Goal: Information Seeking & Learning: Learn about a topic

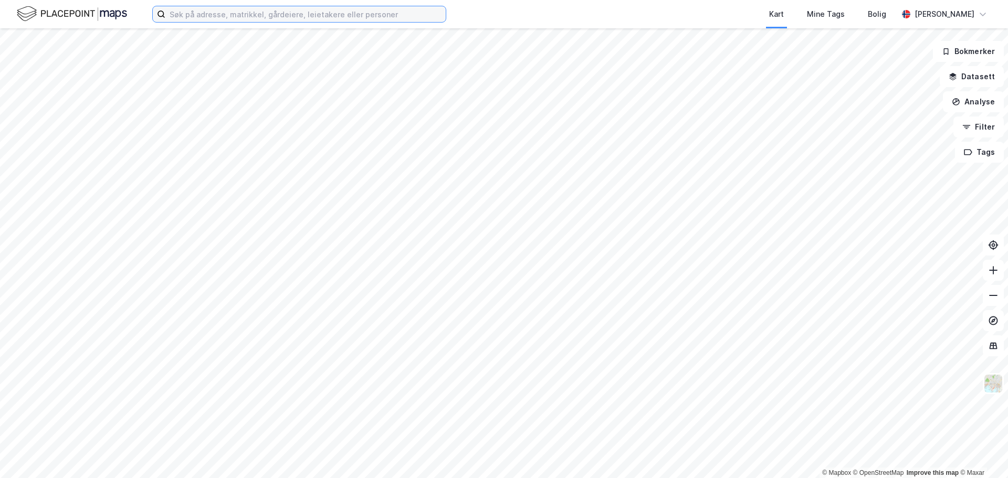
click at [219, 12] on input at bounding box center [305, 14] width 280 height 16
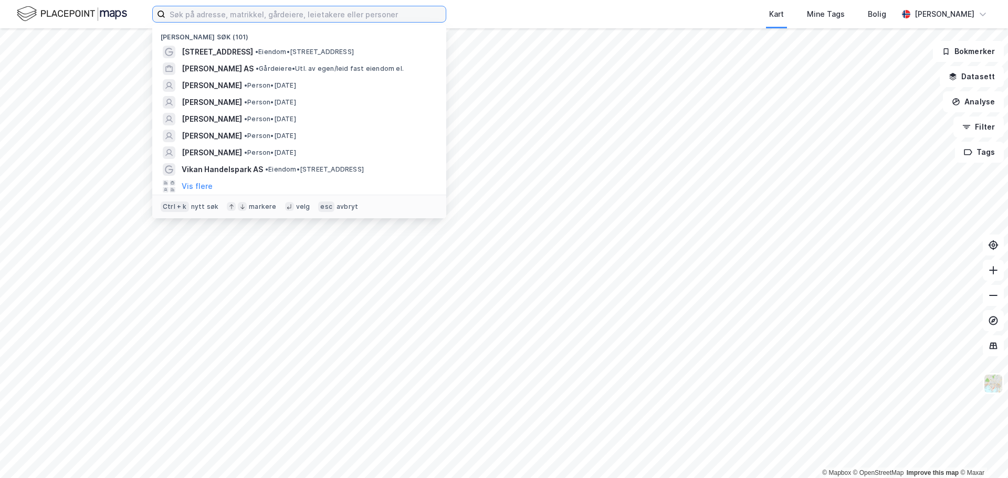
paste input "Anette Kjerstad Nergård"
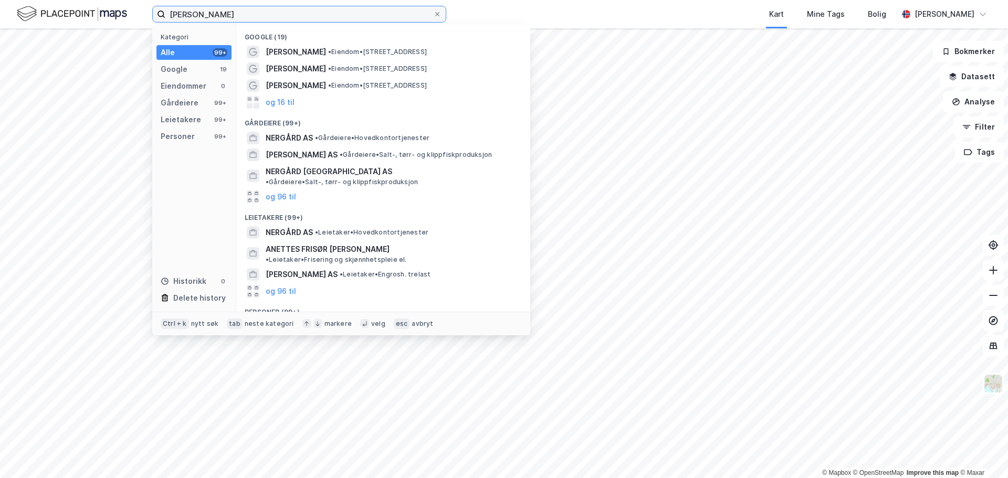
type input "Anette Kjerstad Nergård"
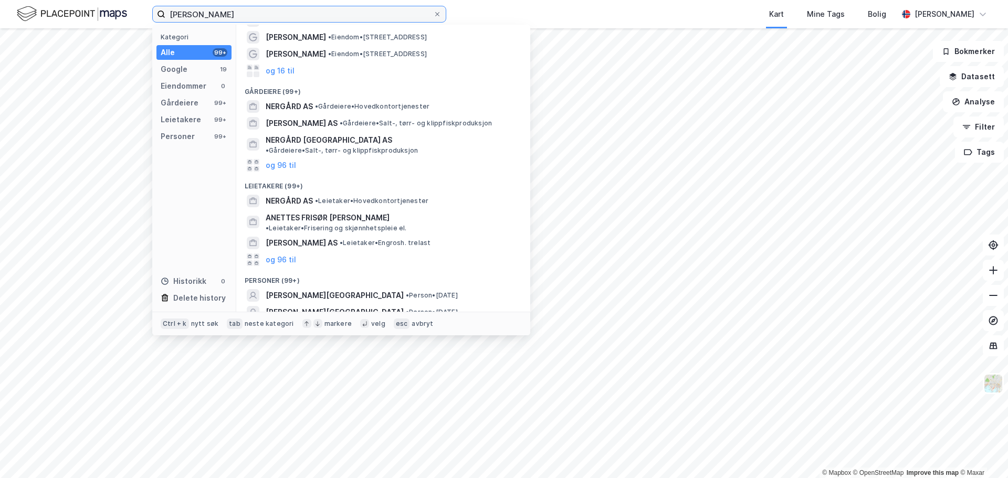
scroll to position [57, 0]
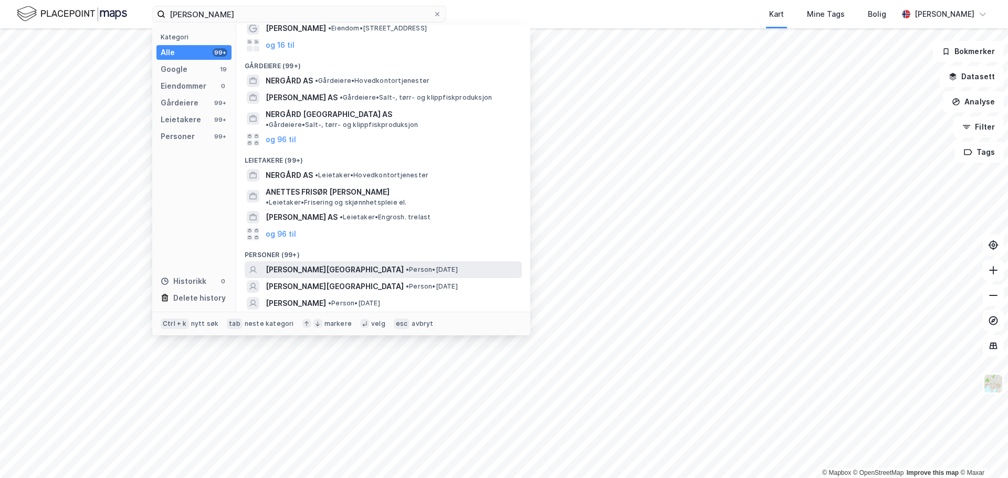
click at [337, 264] on span "[PERSON_NAME][GEOGRAPHIC_DATA]" at bounding box center [335, 270] width 138 height 13
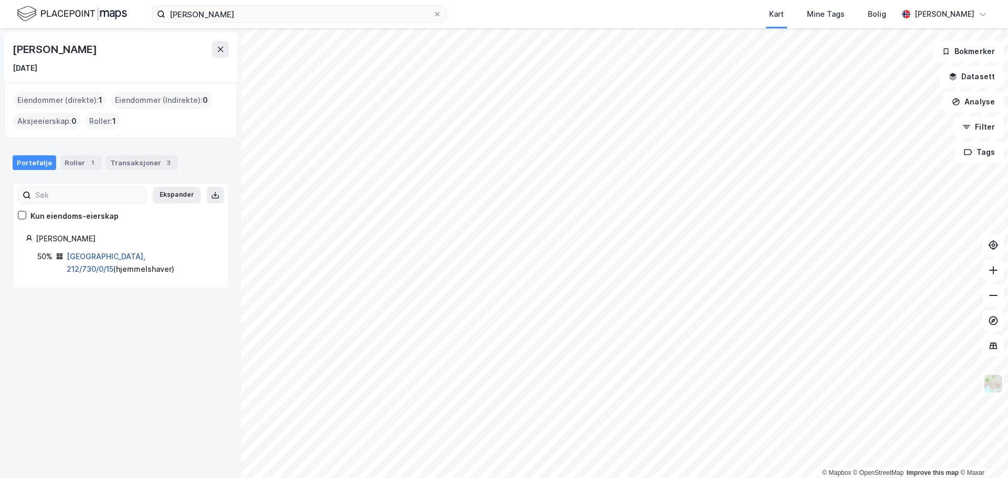
click at [93, 254] on link "Oslo, 212/730/0/15" at bounding box center [106, 263] width 79 height 22
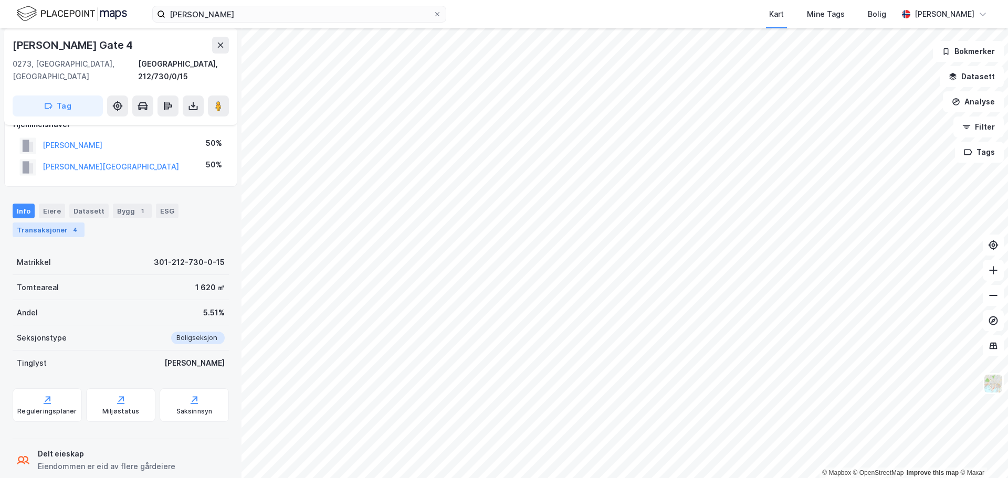
click at [69, 223] on div "Transaksjoner 4" at bounding box center [49, 230] width 72 height 15
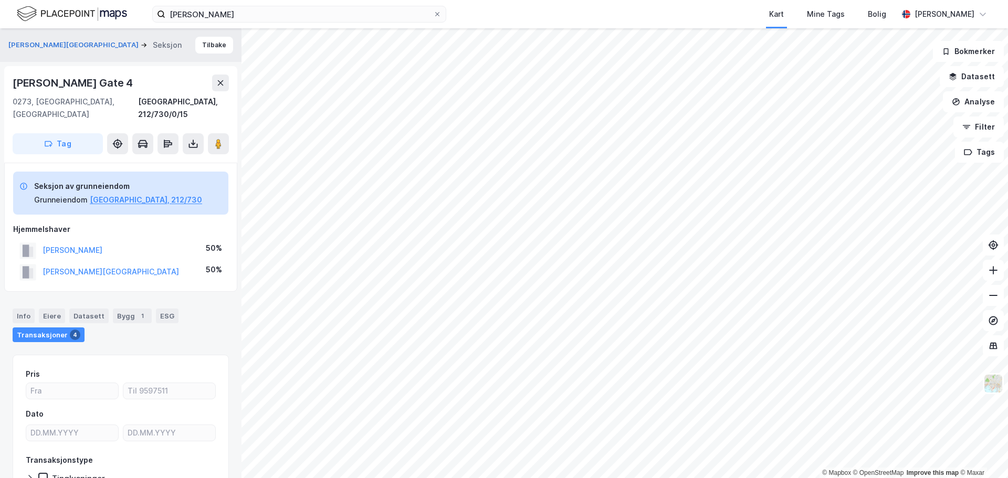
drag, startPoint x: 156, startPoint y: 233, endPoint x: 35, endPoint y: 238, distance: 120.8
click at [35, 240] on div "SULEJEWSKI RAGNAR JAN 50%" at bounding box center [120, 251] width 215 height 22
copy button "SULEJEWSKI RAGNAR JAN"
click at [0, 0] on button "NERGÅRD ANETTE KJERSTAD" at bounding box center [0, 0] width 0 height 0
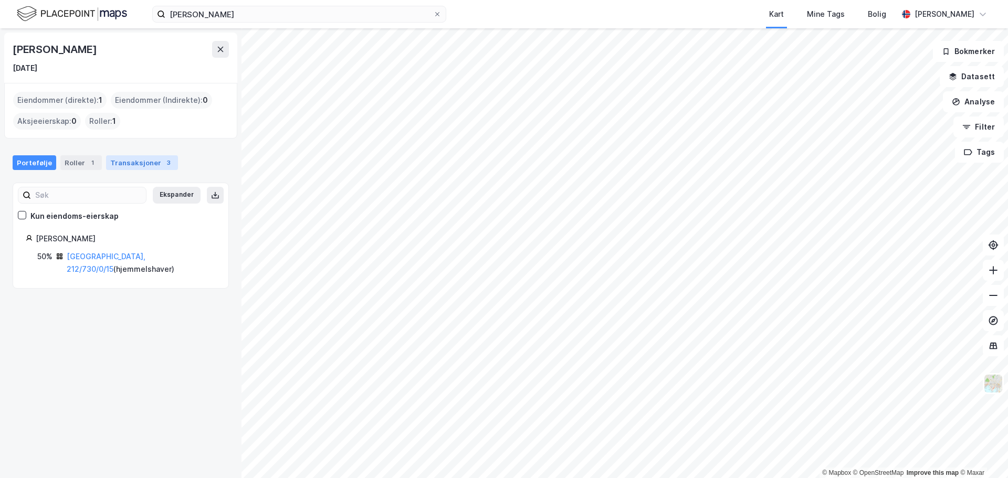
click at [139, 165] on div "Transaksjoner 3" at bounding box center [142, 162] width 72 height 15
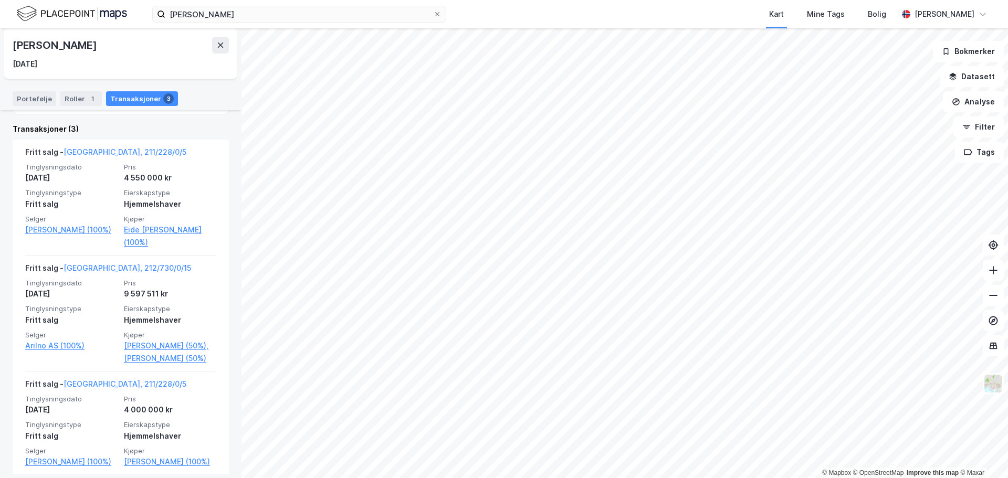
scroll to position [257, 0]
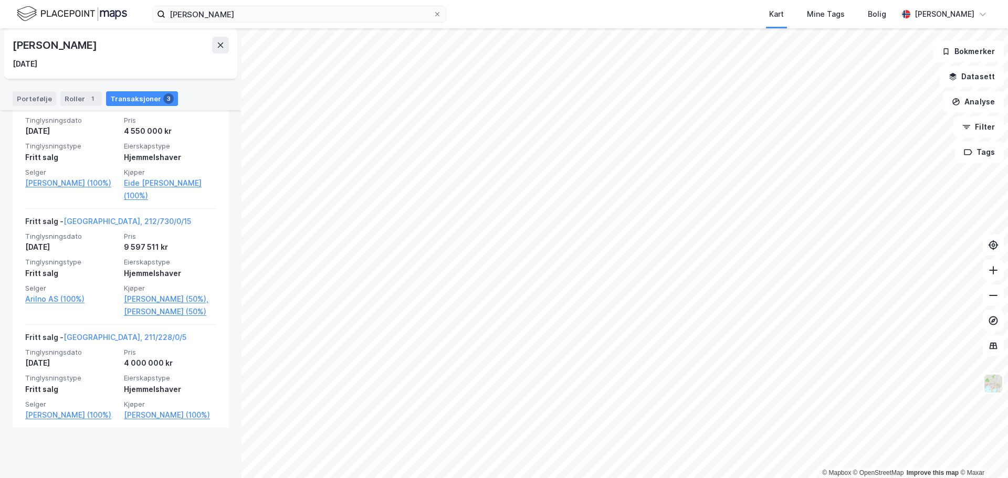
click at [185, 67] on div "[DATE]" at bounding box center [121, 64] width 216 height 13
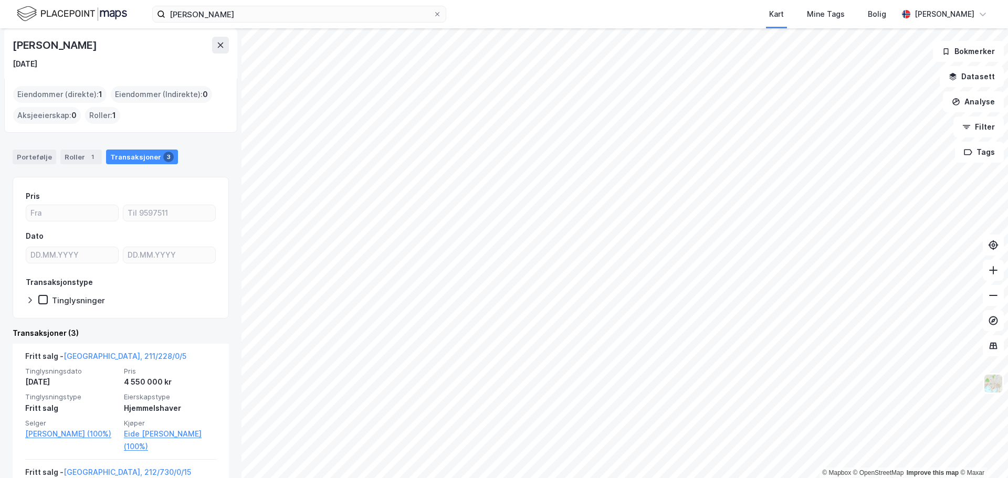
scroll to position [0, 0]
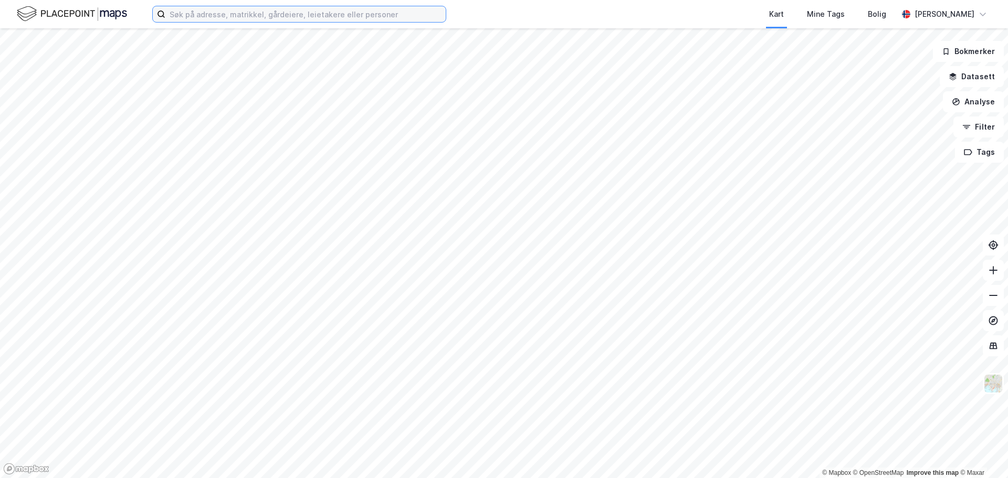
click at [244, 16] on input at bounding box center [305, 14] width 280 height 16
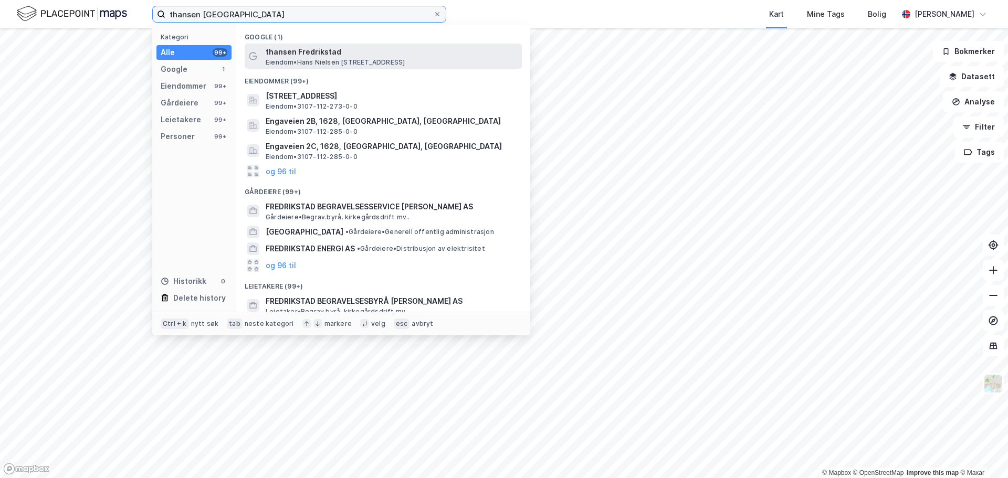
type input "thansen [GEOGRAPHIC_DATA]"
click at [363, 62] on span "Eiendom • [STREET_ADDRESS]" at bounding box center [335, 62] width 139 height 8
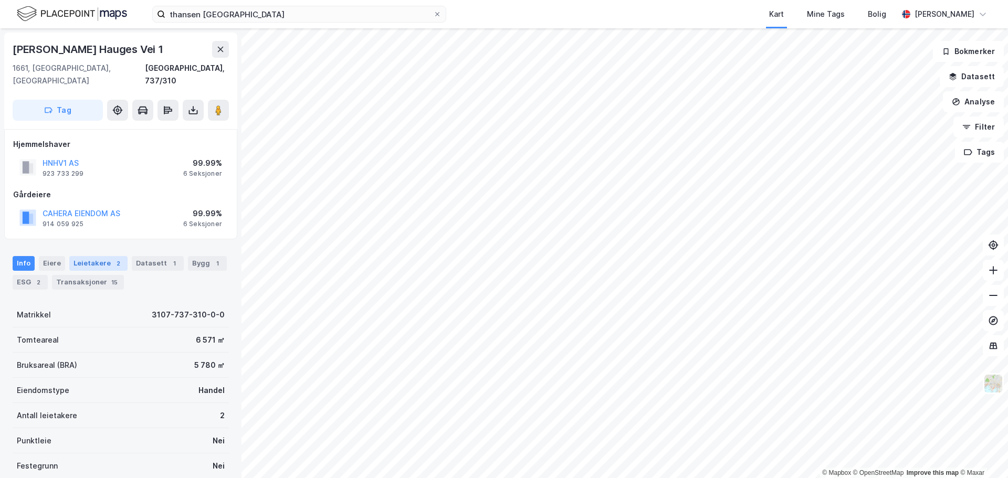
click at [104, 256] on div "Leietakere 2" at bounding box center [98, 263] width 58 height 15
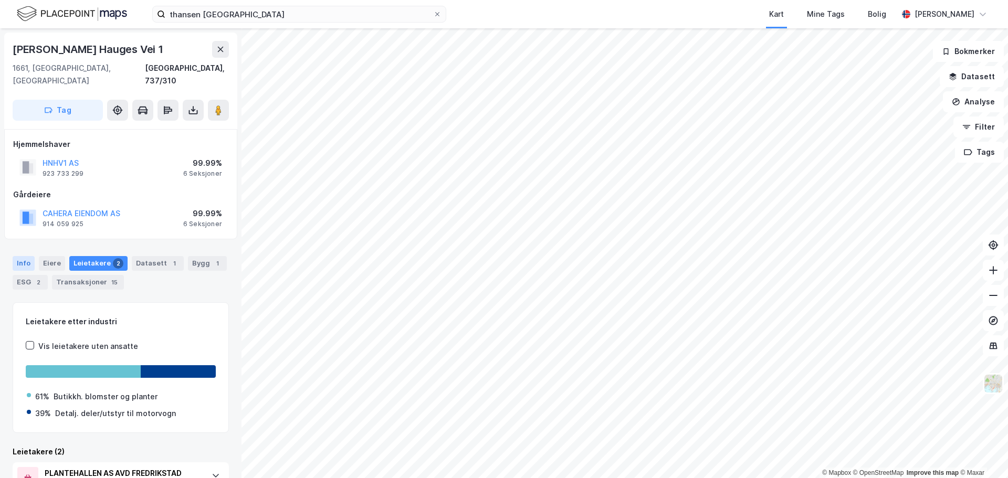
click at [26, 256] on div "Info" at bounding box center [24, 263] width 22 height 15
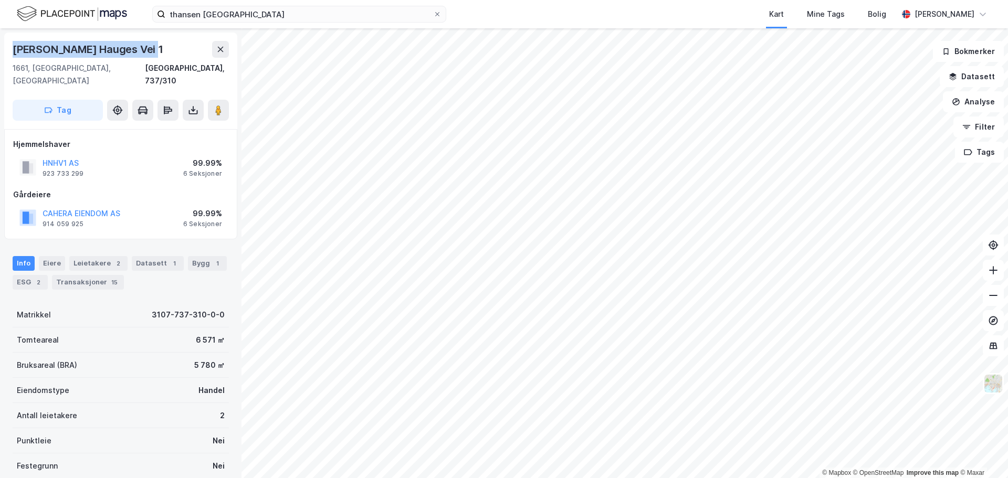
drag, startPoint x: 152, startPoint y: 50, endPoint x: 10, endPoint y: 50, distance: 141.2
click at [10, 50] on div "[PERSON_NAME] Vei 1 1661, [GEOGRAPHIC_DATA], Østfold Fredrikstad, 737/310 Tag" at bounding box center [120, 81] width 233 height 97
copy div "[PERSON_NAME] Hauges Vei 1"
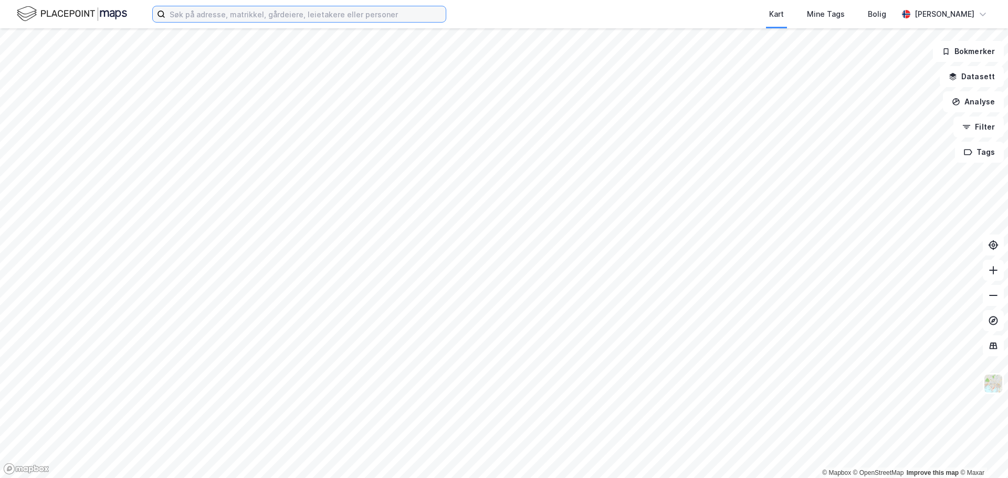
click at [273, 12] on input at bounding box center [305, 14] width 280 height 16
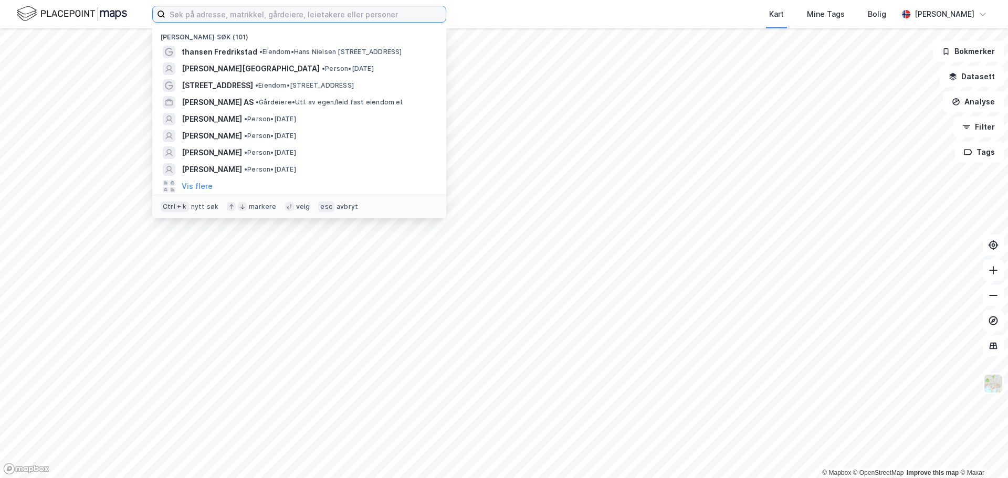
paste input "Arne Vannebo"
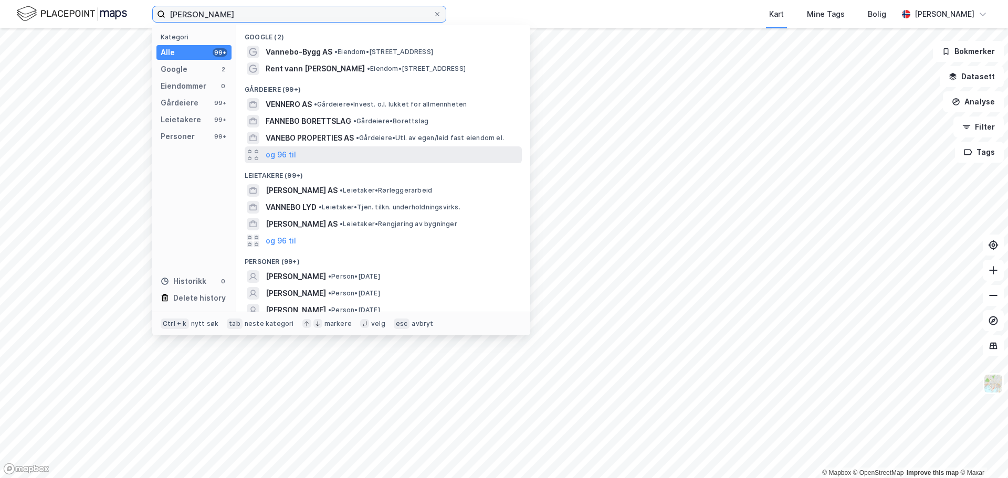
scroll to position [24, 0]
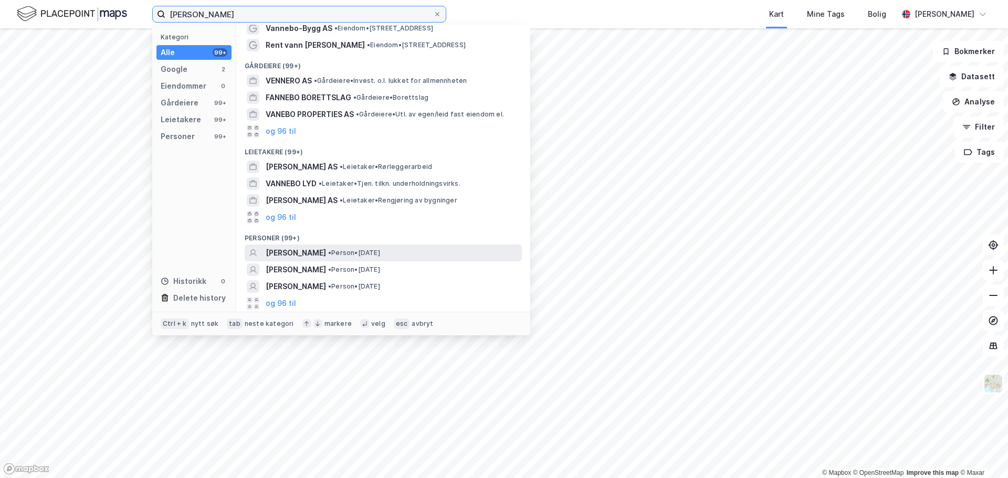
type input "Arne Vannebo"
click at [351, 252] on span "• Person • 2. des. 1965" at bounding box center [354, 253] width 52 height 8
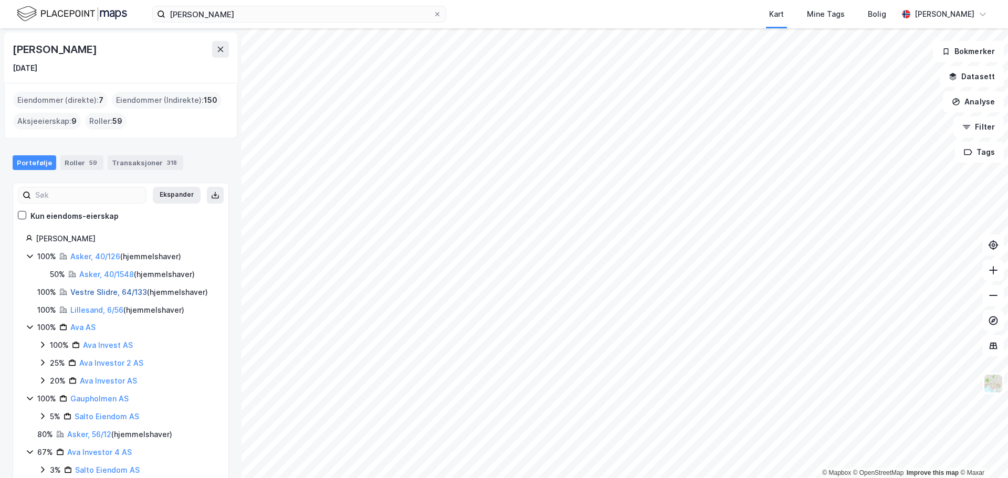
click at [94, 290] on link "Vestre Slidre, 64/133" at bounding box center [108, 292] width 77 height 9
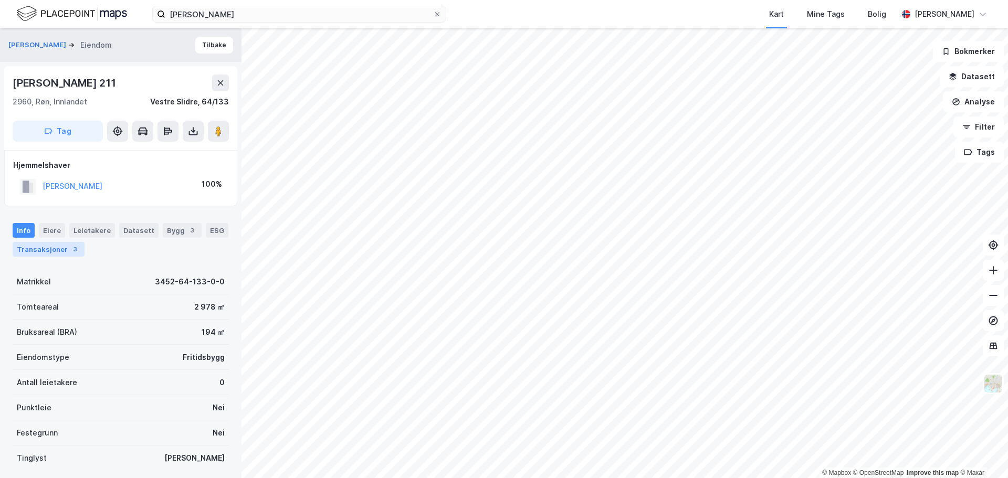
click at [70, 246] on div "3" at bounding box center [75, 249] width 10 height 10
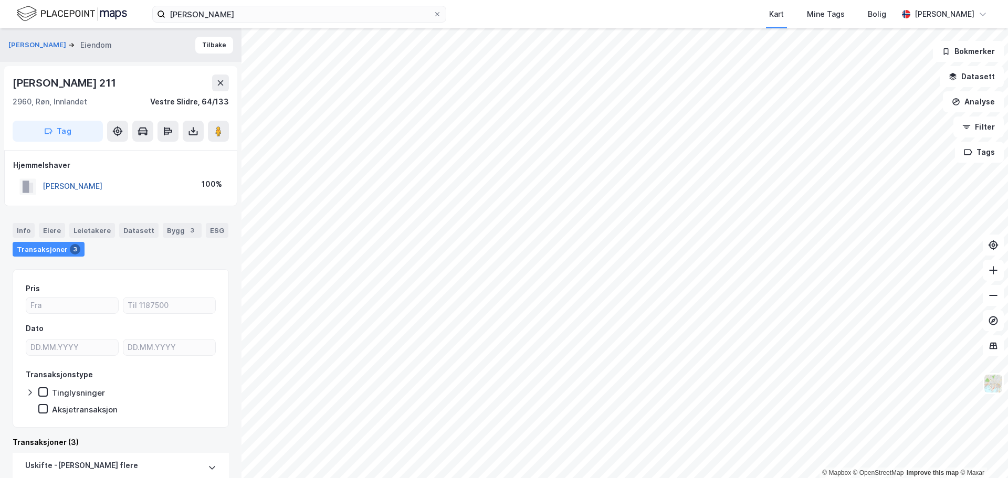
click at [0, 0] on button "VANNEBO ARNE" at bounding box center [0, 0] width 0 height 0
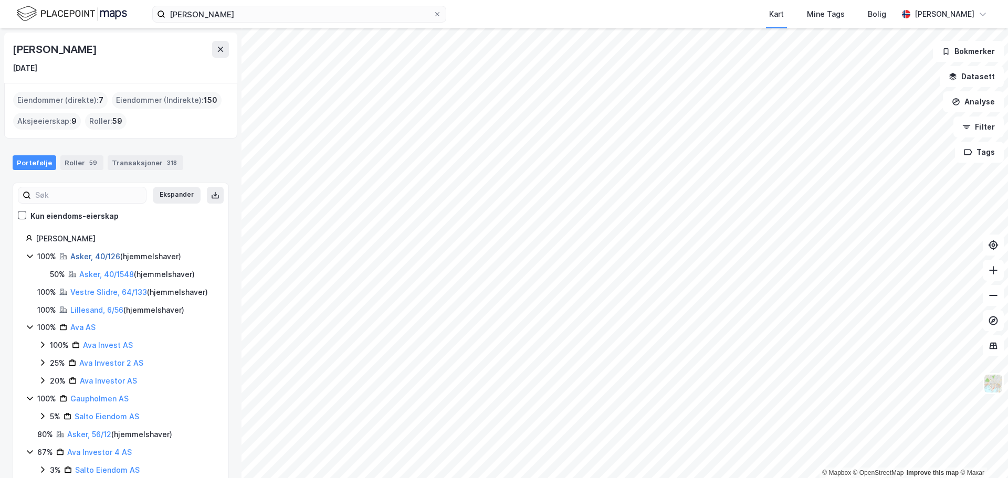
click at [89, 256] on link "Asker, 40/126" at bounding box center [95, 256] width 50 height 9
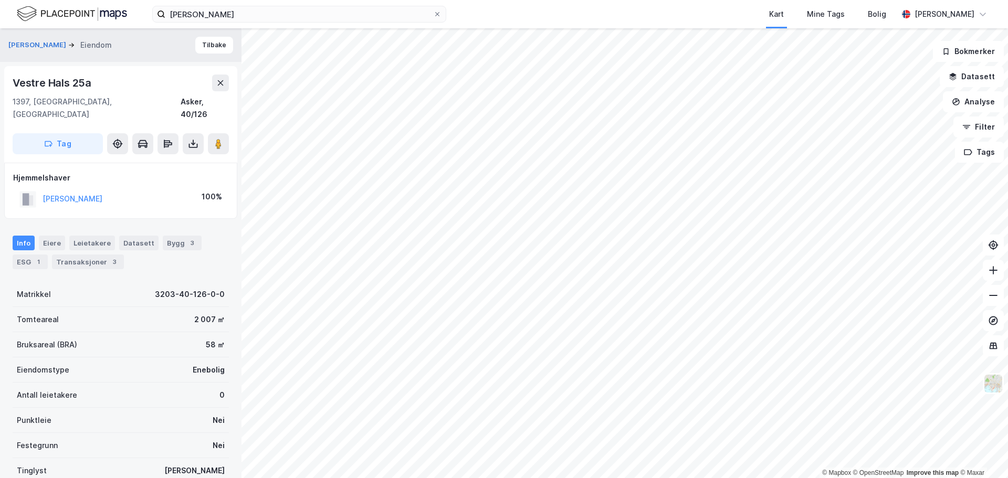
scroll to position [2, 0]
click at [67, 253] on div "Transaksjoner 3" at bounding box center [88, 260] width 72 height 15
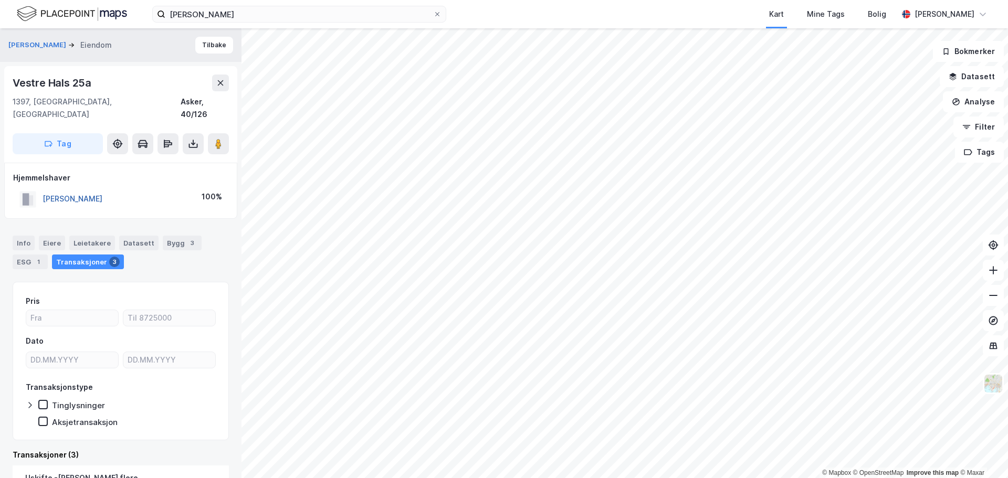
click at [0, 0] on button "VANNEBO ARNE" at bounding box center [0, 0] width 0 height 0
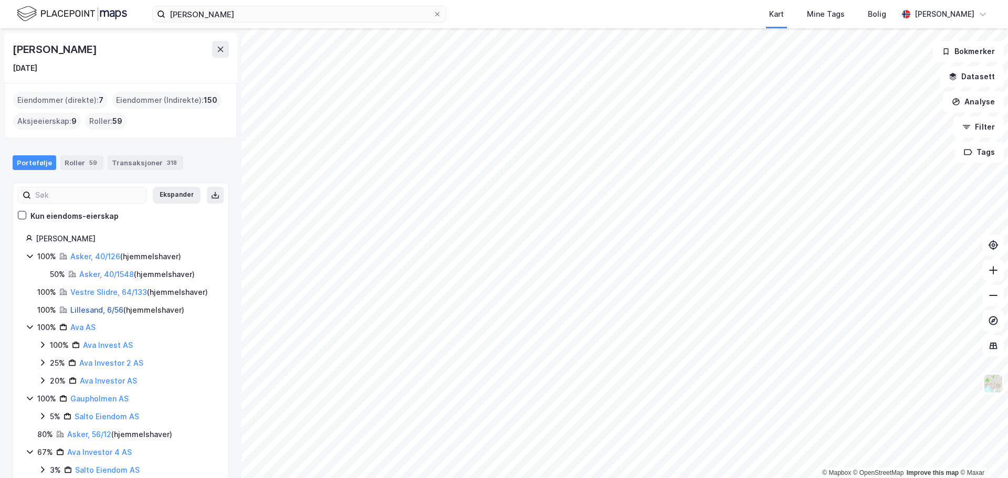
click at [93, 310] on link "Lillesand, 6/56" at bounding box center [96, 310] width 53 height 9
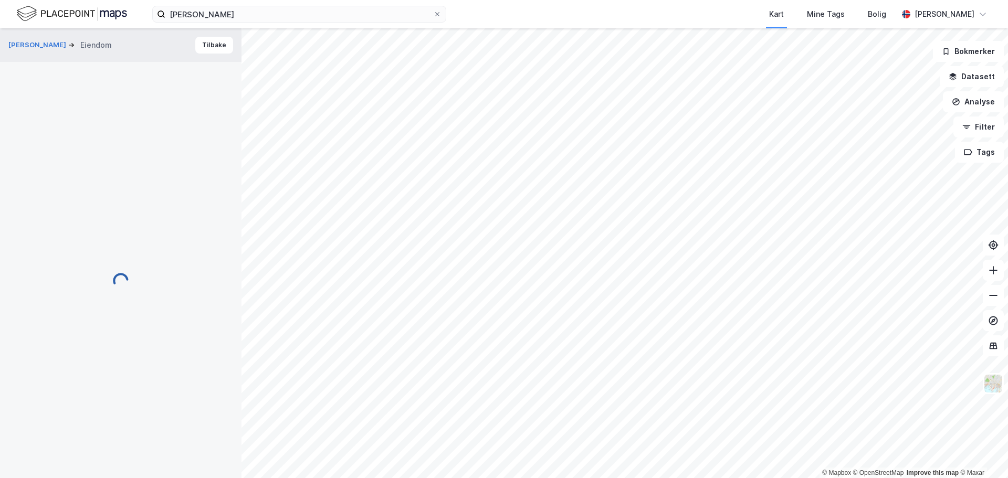
scroll to position [1, 0]
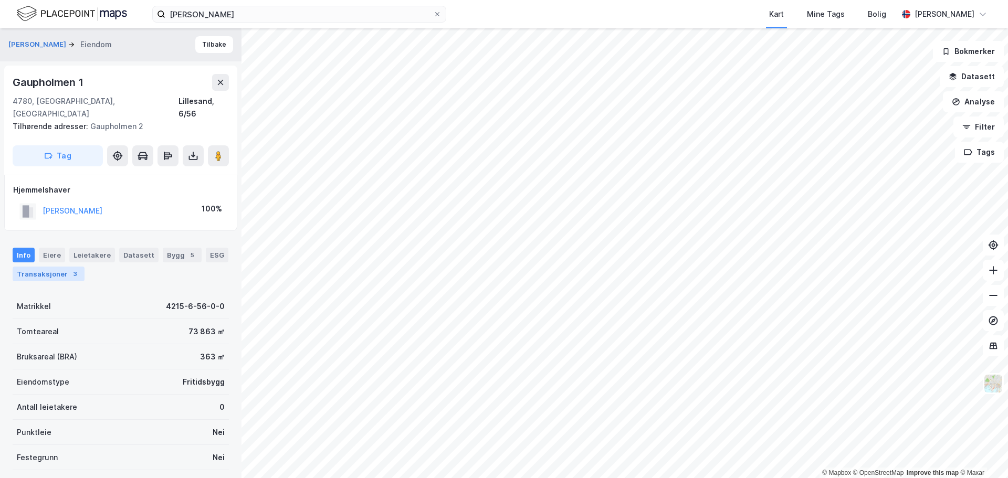
click at [59, 268] on div "Transaksjoner 3" at bounding box center [49, 274] width 72 height 15
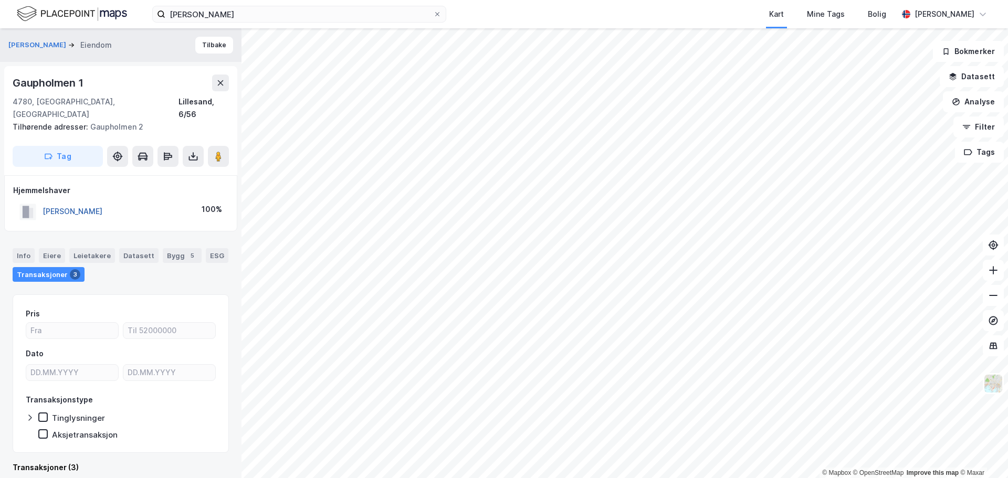
click at [0, 0] on button "VANNEBO ARNE" at bounding box center [0, 0] width 0 height 0
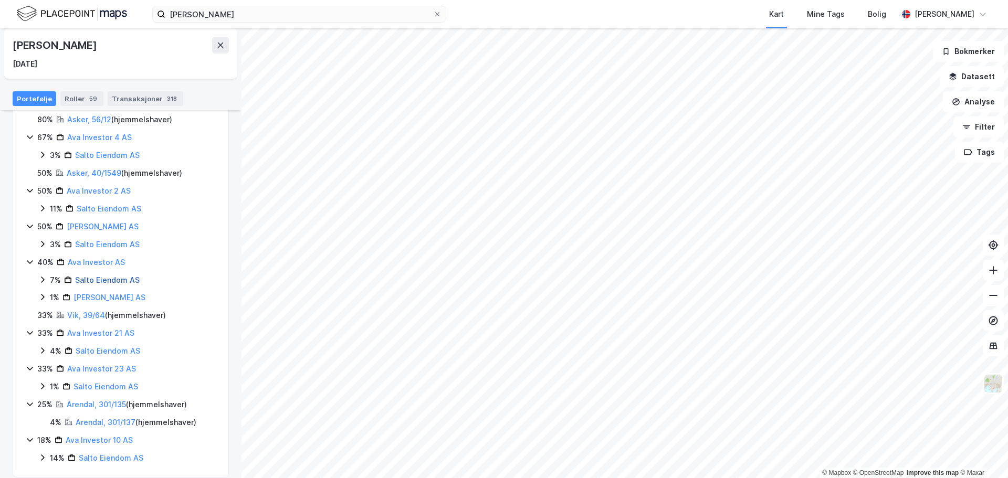
scroll to position [327, 0]
